Goal: Transaction & Acquisition: Download file/media

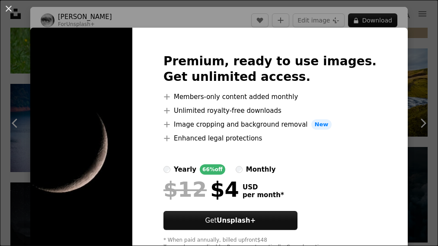
scroll to position [12511, 0]
click at [22, 12] on div "An X shape Premium, ready to use images. Get unlimited access. A plus sign Memb…" at bounding box center [219, 123] width 438 height 246
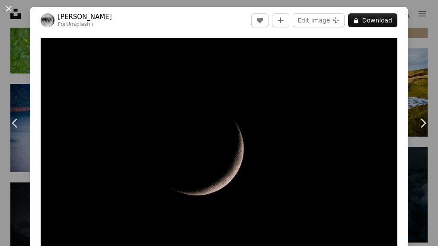
click at [13, 11] on button "An X shape" at bounding box center [8, 8] width 10 height 10
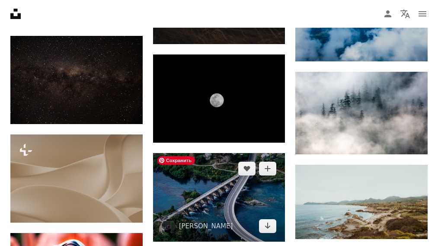
scroll to position [10755, 0]
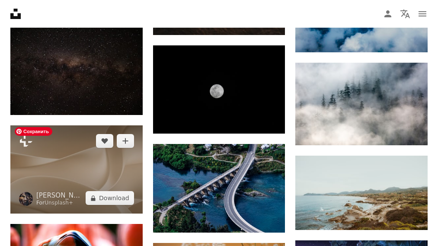
click at [111, 151] on img at bounding box center [76, 169] width 132 height 88
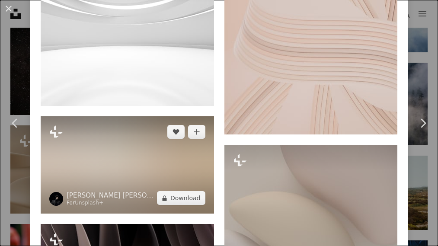
scroll to position [6346, 0]
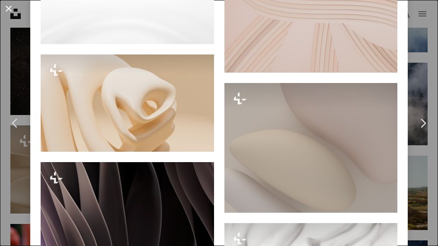
click at [14, 11] on button "An X shape" at bounding box center [8, 8] width 10 height 10
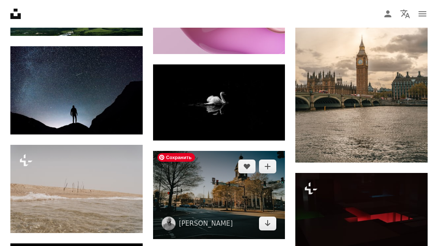
scroll to position [17527, 0]
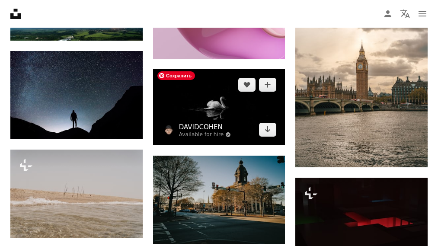
click at [225, 127] on link "DAVIDCOHEN" at bounding box center [205, 127] width 52 height 9
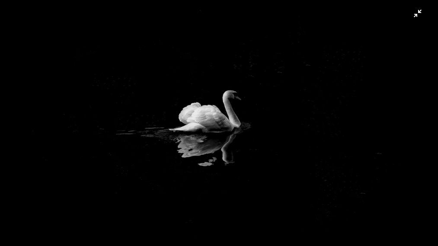
scroll to position [3, 0]
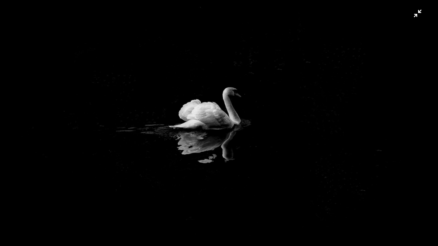
click at [410, 17] on img "Zoom out on this image" at bounding box center [219, 123] width 439 height 252
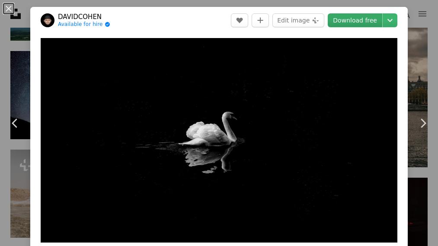
click at [353, 20] on link "Download free" at bounding box center [355, 20] width 54 height 14
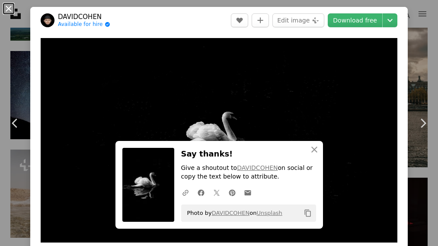
click at [13, 11] on button "An X shape" at bounding box center [8, 8] width 10 height 10
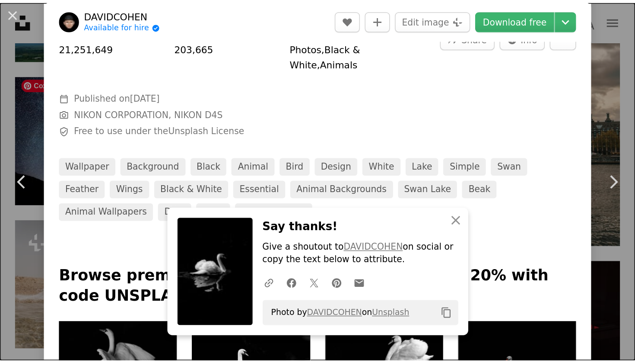
scroll to position [259, 0]
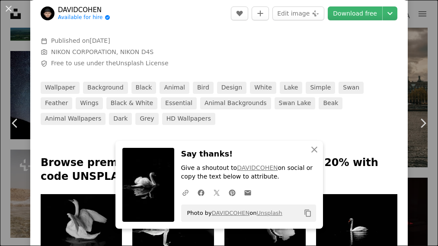
click at [11, 11] on button "An X shape" at bounding box center [8, 8] width 10 height 10
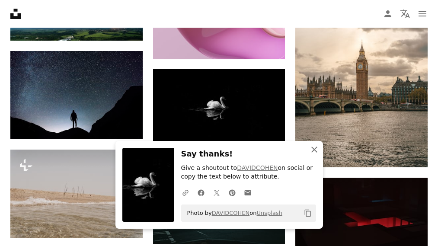
click at [314, 150] on icon "An X shape" at bounding box center [314, 149] width 10 height 10
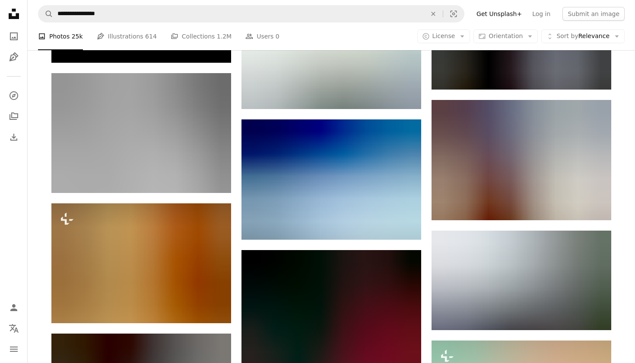
scroll to position [23454, 0]
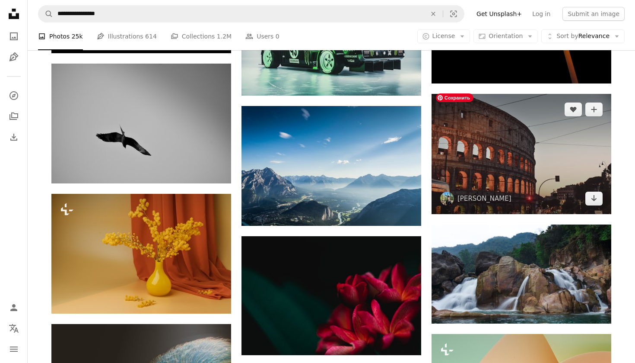
click at [437, 159] on img at bounding box center [522, 154] width 180 height 120
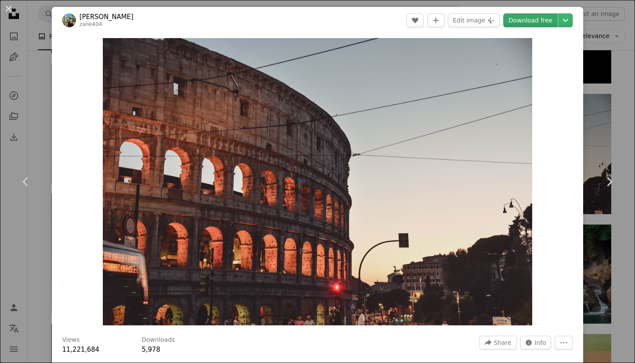
click at [437, 14] on link "Download free" at bounding box center [531, 20] width 54 height 14
